Goal: Task Accomplishment & Management: Use online tool/utility

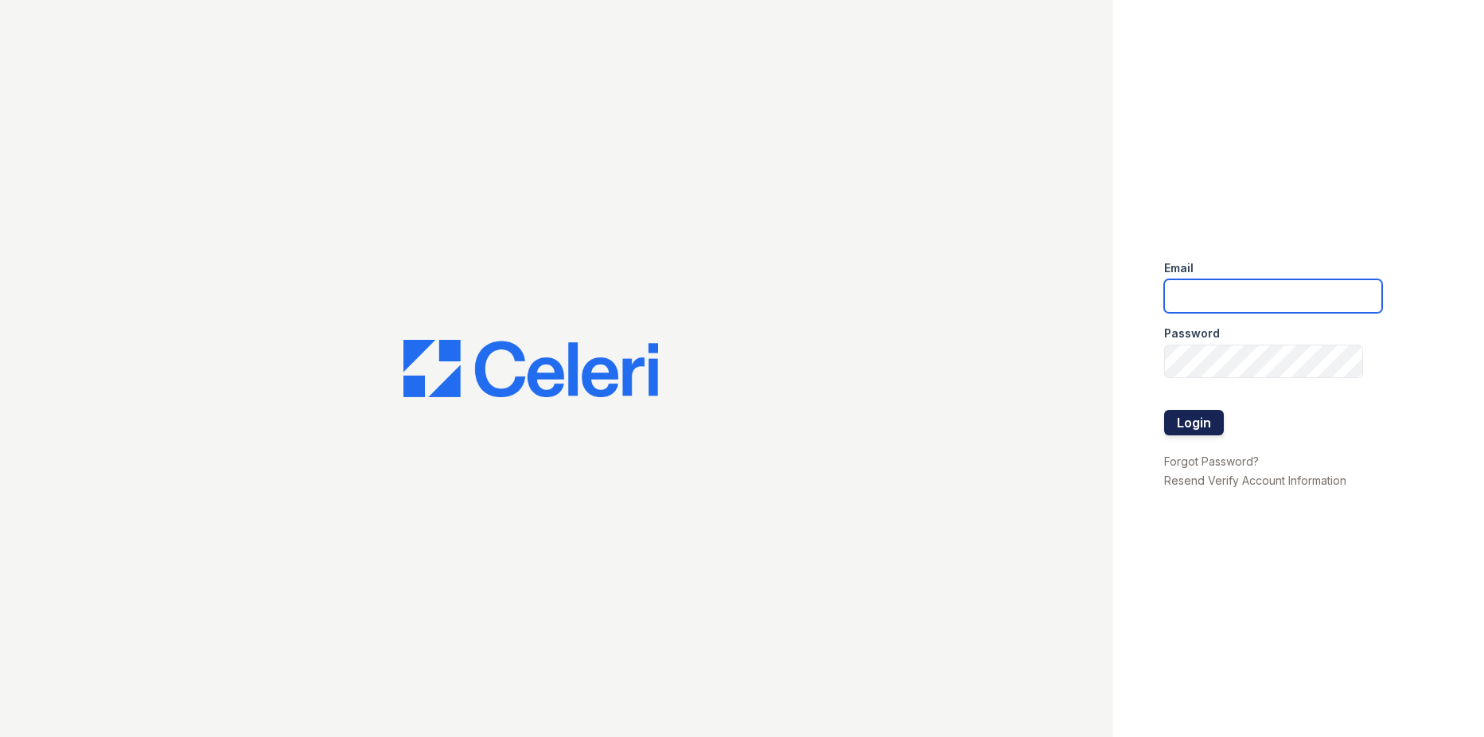
type input "[EMAIL_ADDRESS][DOMAIN_NAME]"
click at [1204, 418] on button "Login" at bounding box center [1194, 422] width 60 height 25
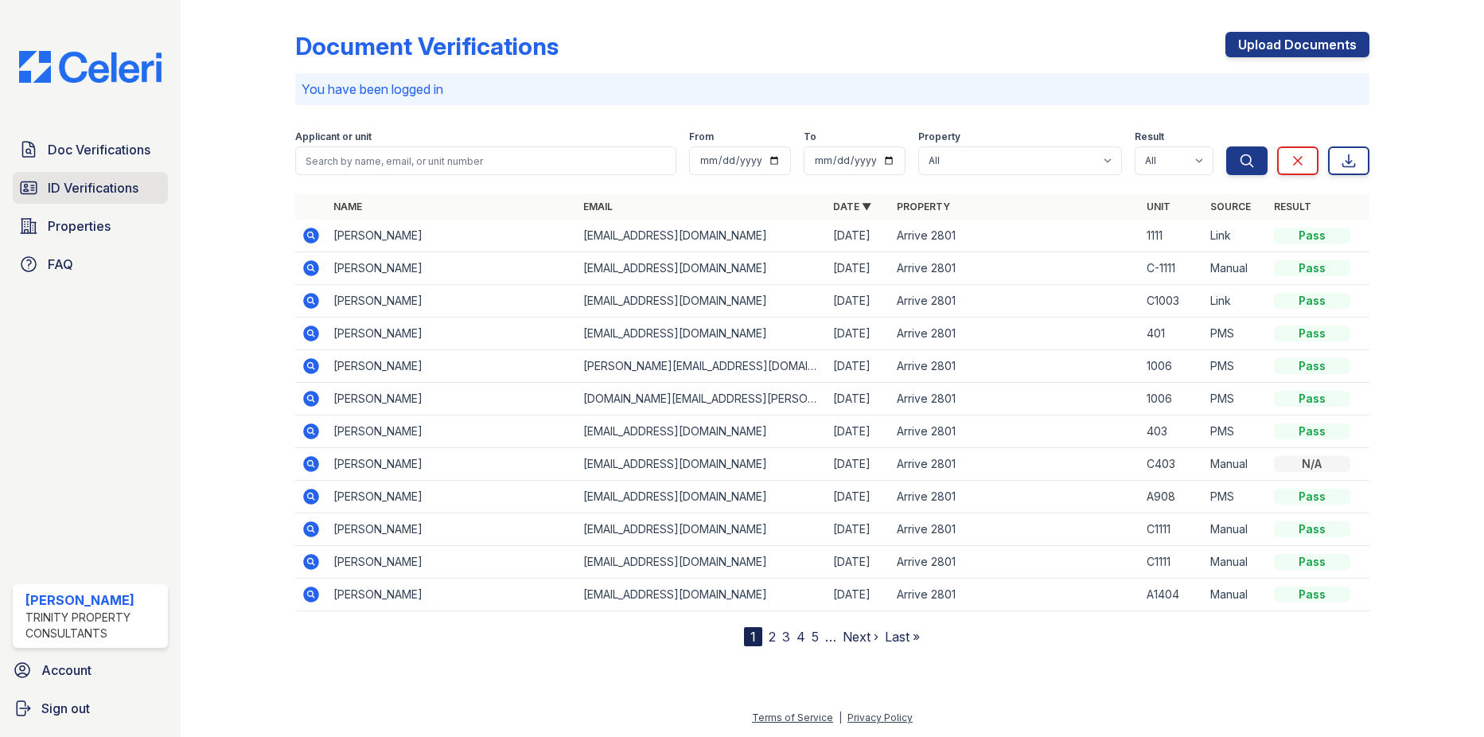
click at [60, 185] on span "ID Verifications" at bounding box center [93, 187] width 91 height 19
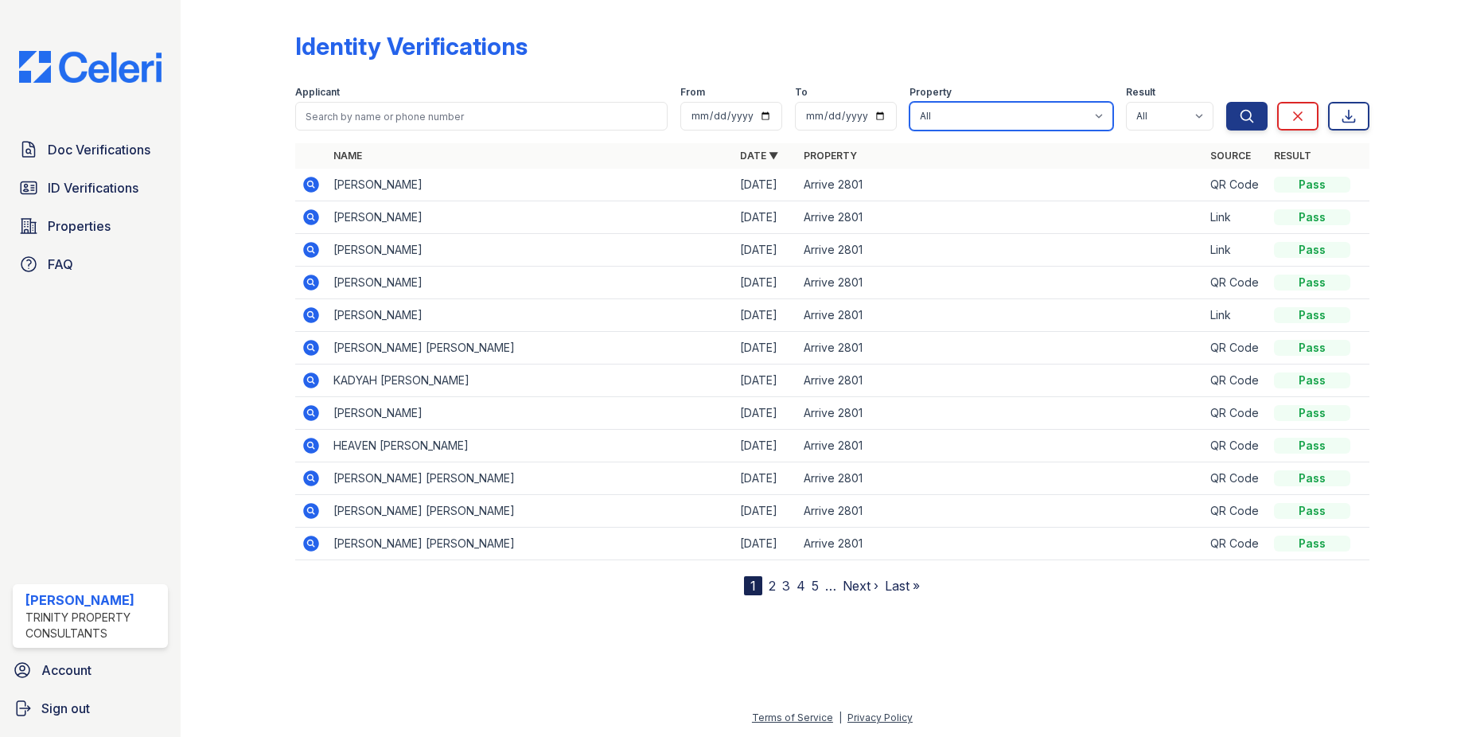
click at [1082, 119] on select "All Arrive 2801 ReNew Alexandria" at bounding box center [1011, 116] width 204 height 29
select select "1813"
click at [911, 102] on select "All Arrive 2801 ReNew Alexandria" at bounding box center [1011, 116] width 204 height 29
click at [1233, 118] on button "Search" at bounding box center [1246, 116] width 41 height 29
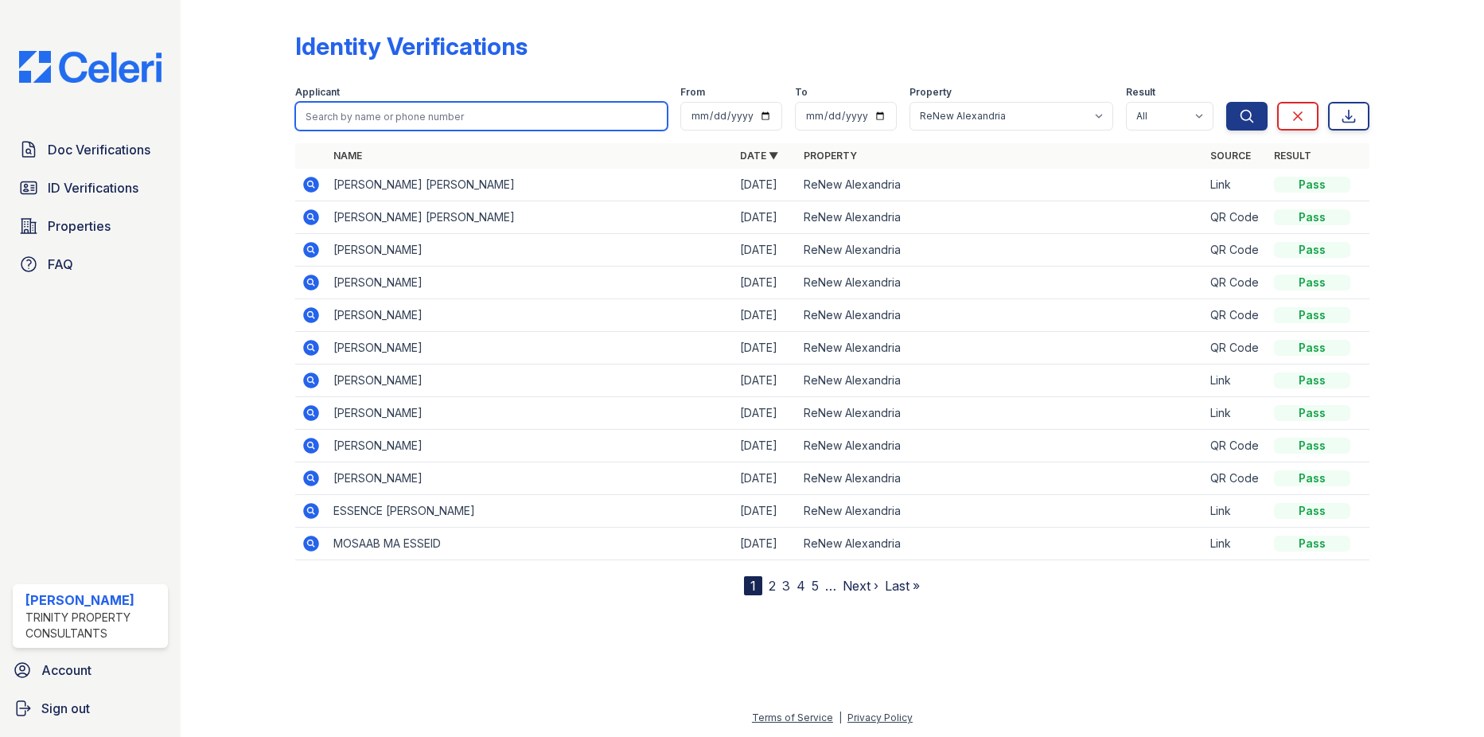
click at [419, 114] on input "search" at bounding box center [480, 116] width 371 height 29
type input "orlando"
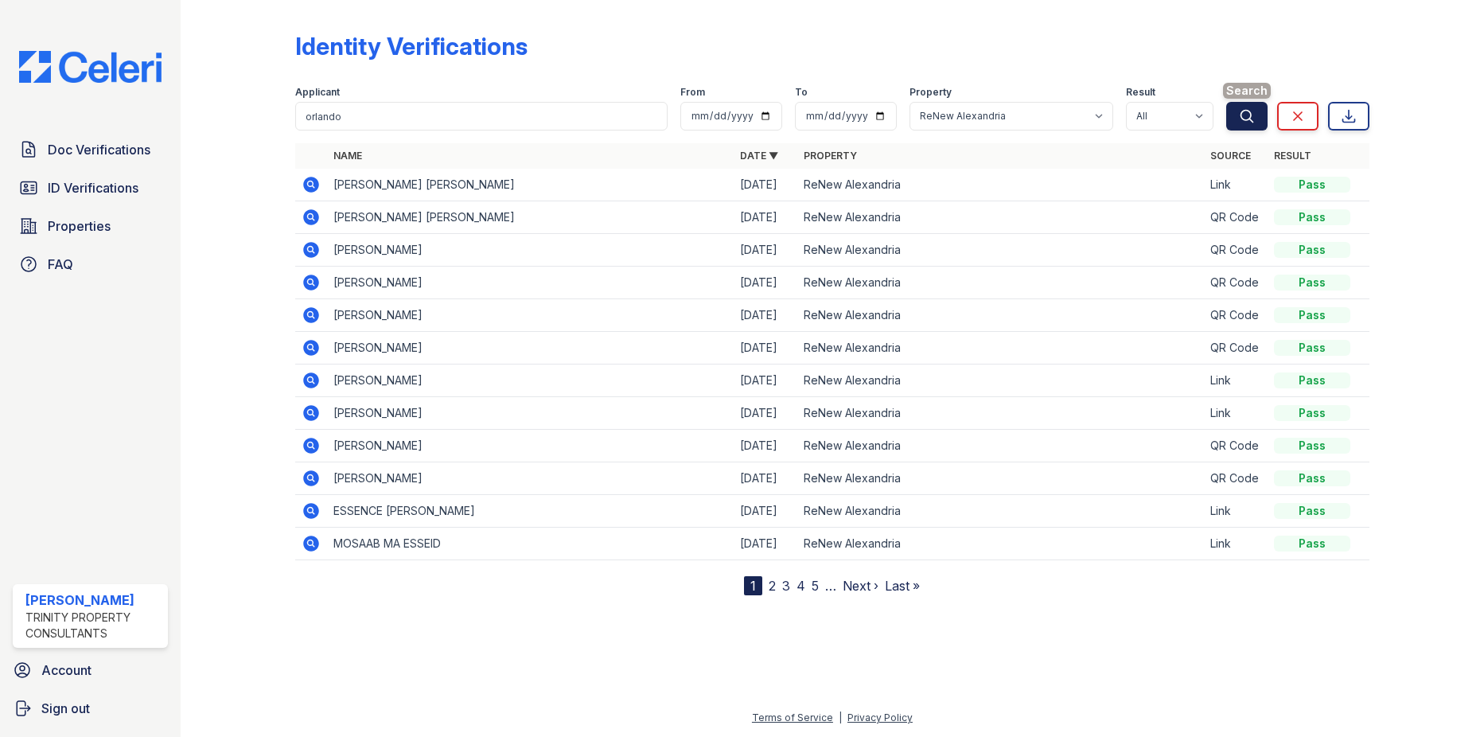
click at [1244, 116] on icon "submit" at bounding box center [1247, 116] width 16 height 16
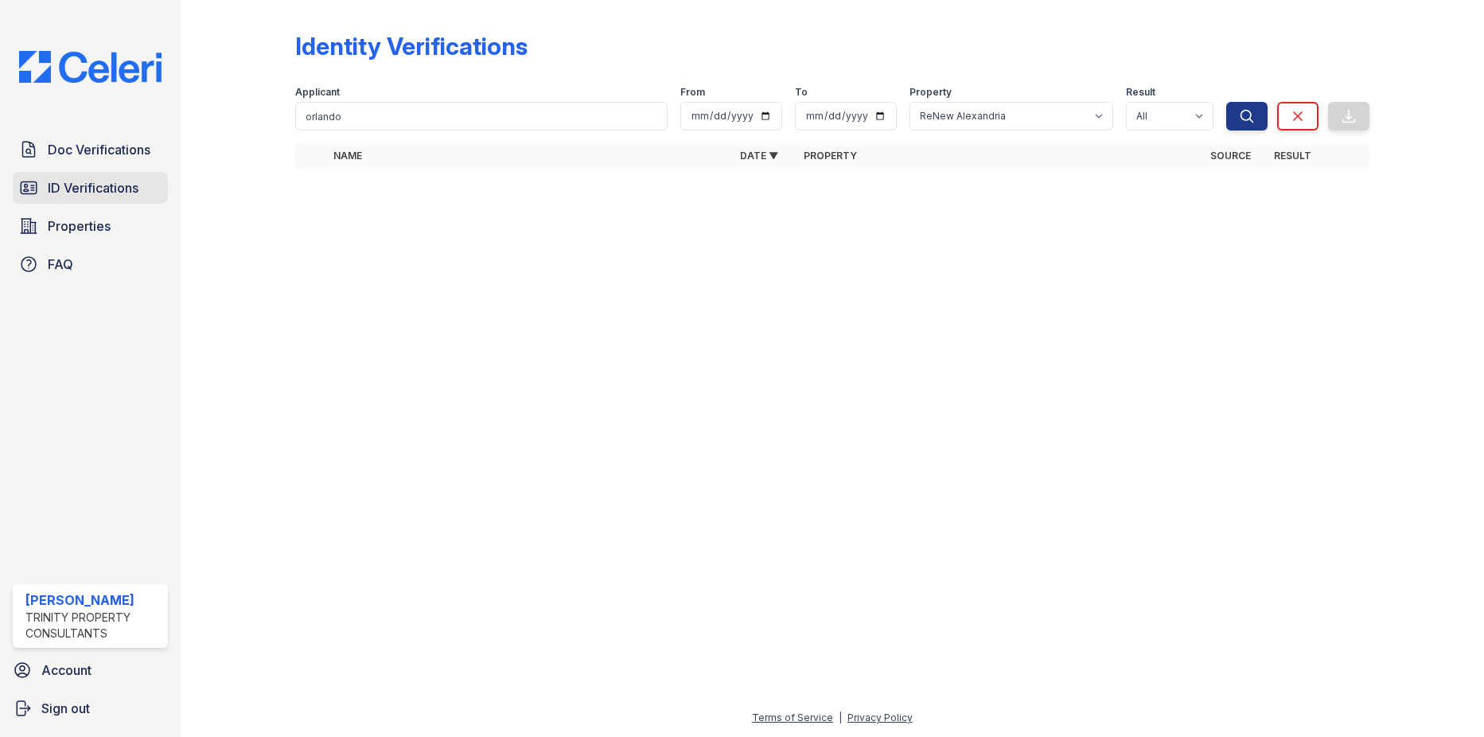
click at [86, 182] on span "ID Verifications" at bounding box center [93, 187] width 91 height 19
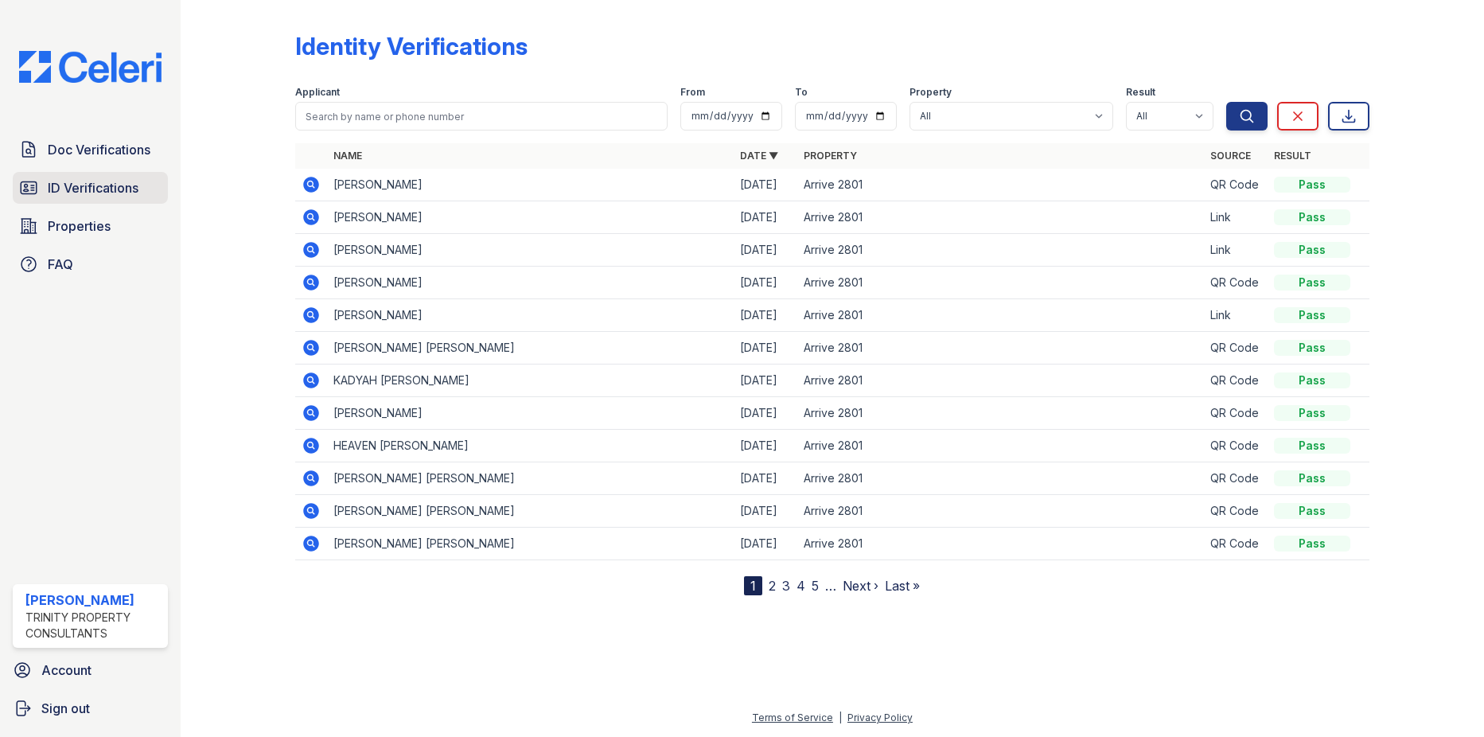
click at [92, 193] on span "ID Verifications" at bounding box center [93, 187] width 91 height 19
click at [77, 228] on span "Properties" at bounding box center [79, 225] width 63 height 19
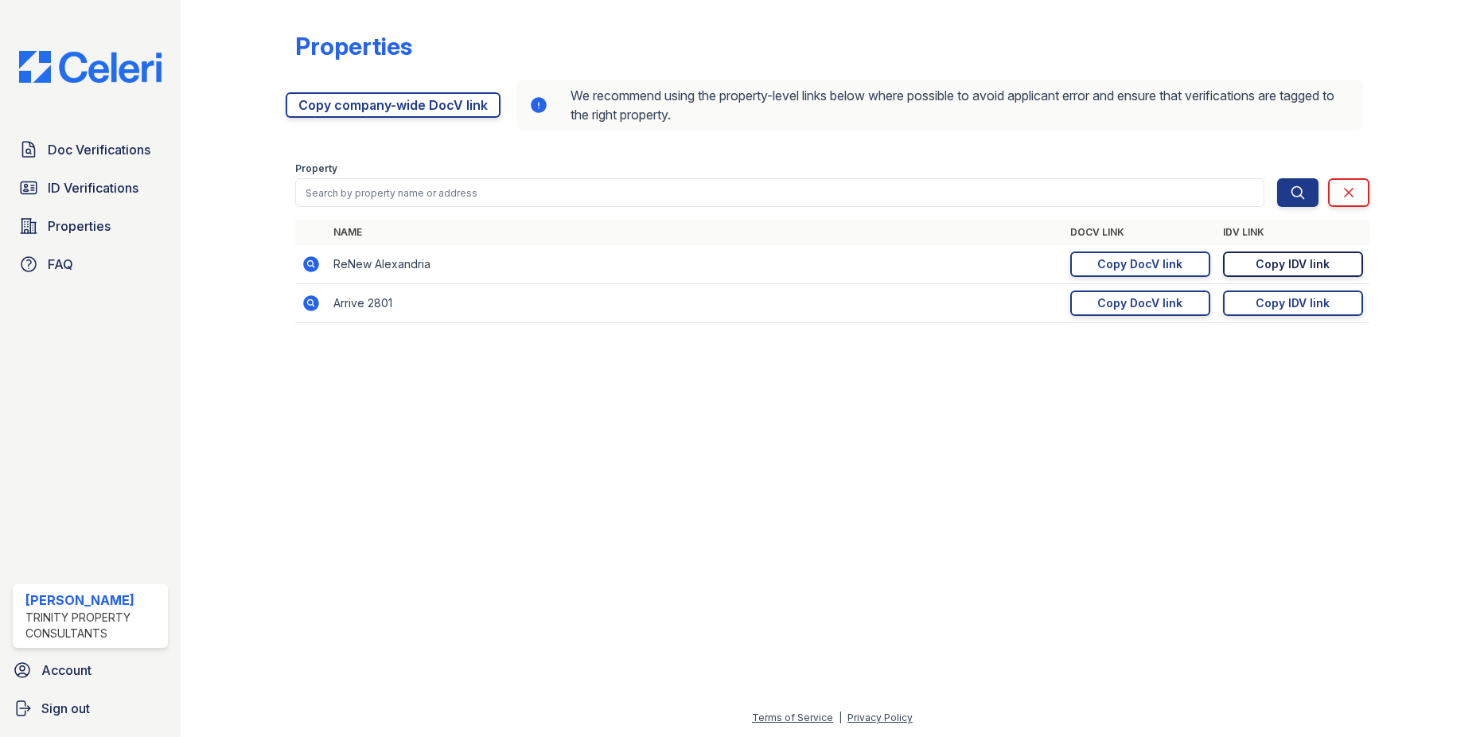
click at [1313, 266] on div "Copy IDV link" at bounding box center [1292, 264] width 74 height 16
